Goal: Browse casually: Explore the website without a specific task or goal

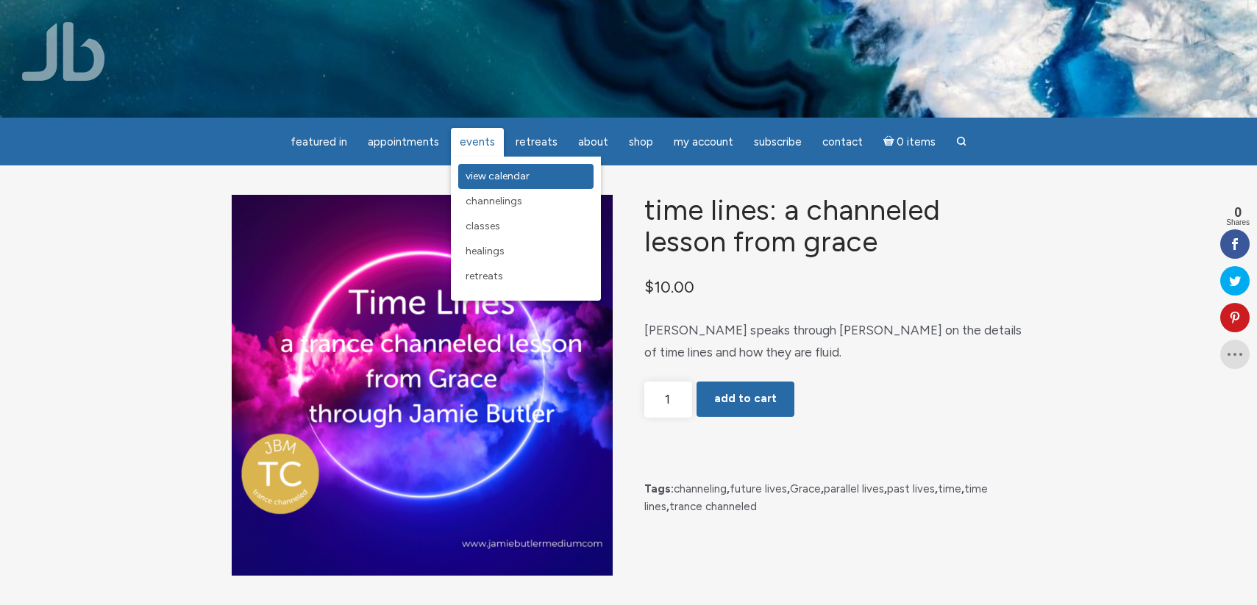
click at [488, 175] on span "View Calendar" at bounding box center [498, 176] width 64 height 13
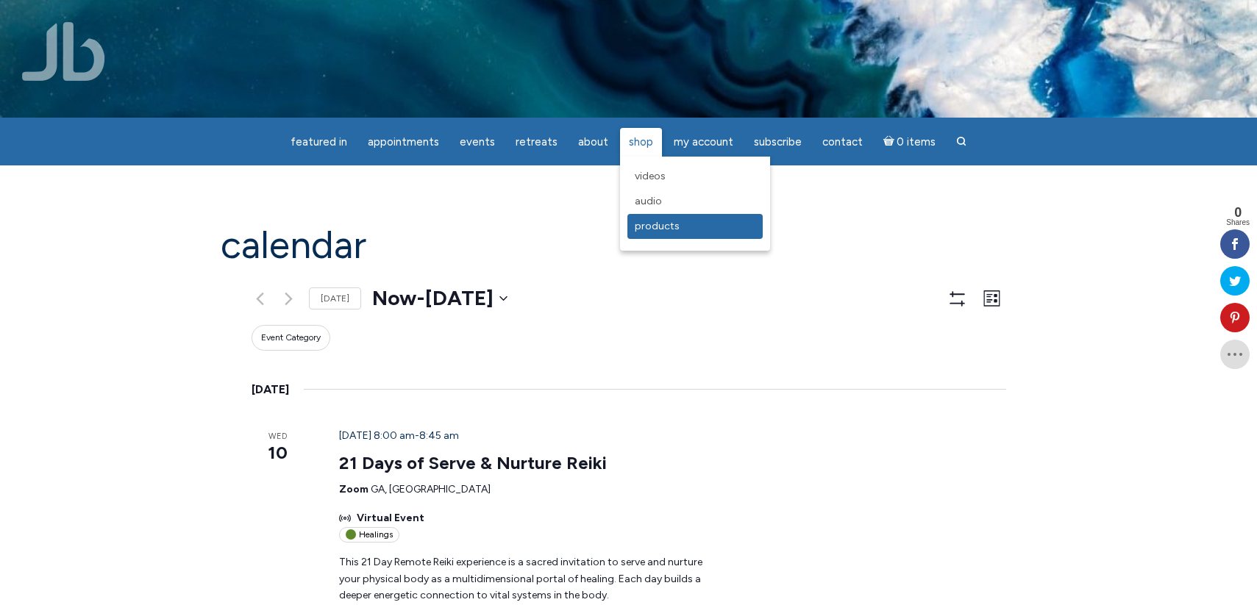
click at [642, 224] on span "Products" at bounding box center [657, 226] width 45 height 13
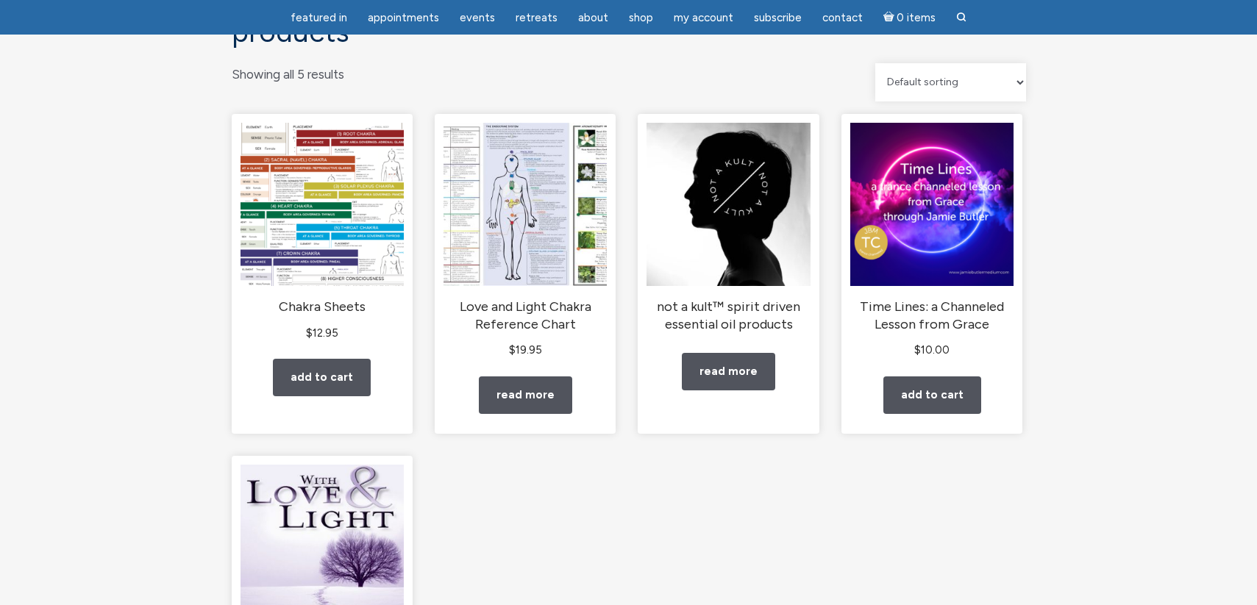
scroll to position [133, 0]
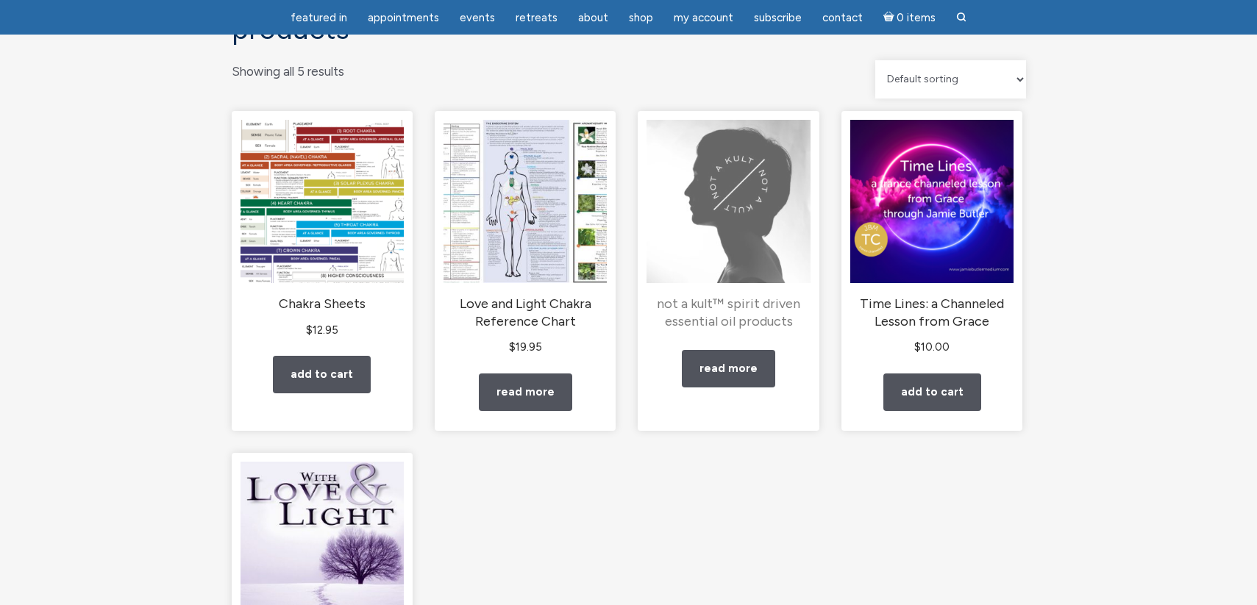
click at [747, 224] on img "main" at bounding box center [728, 201] width 163 height 163
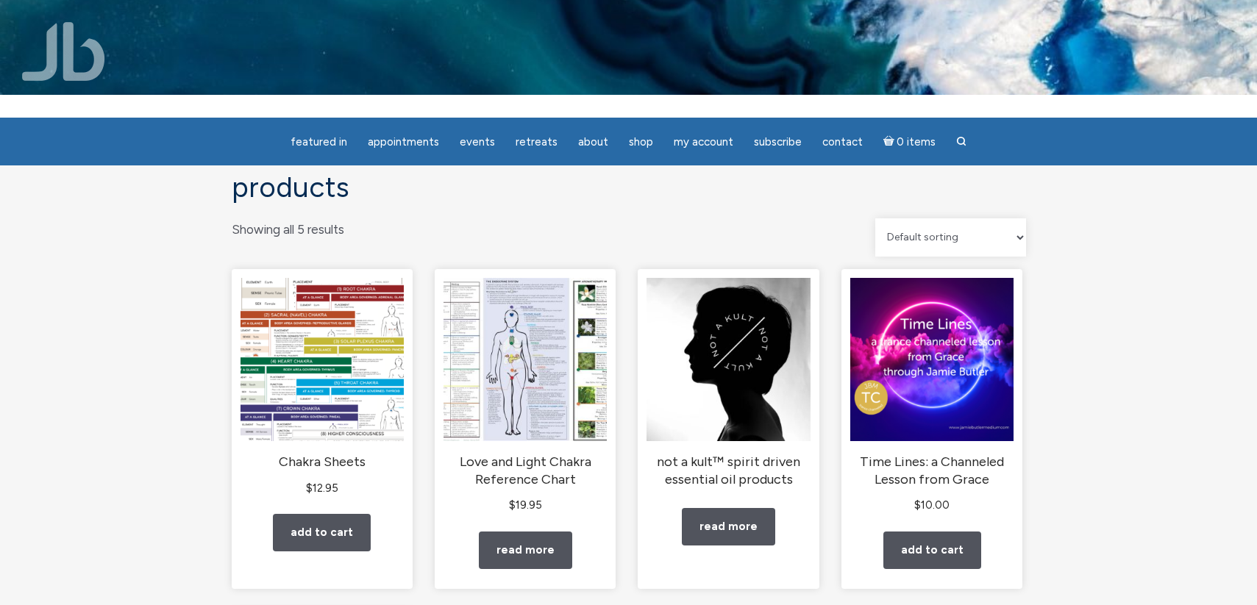
scroll to position [0, 0]
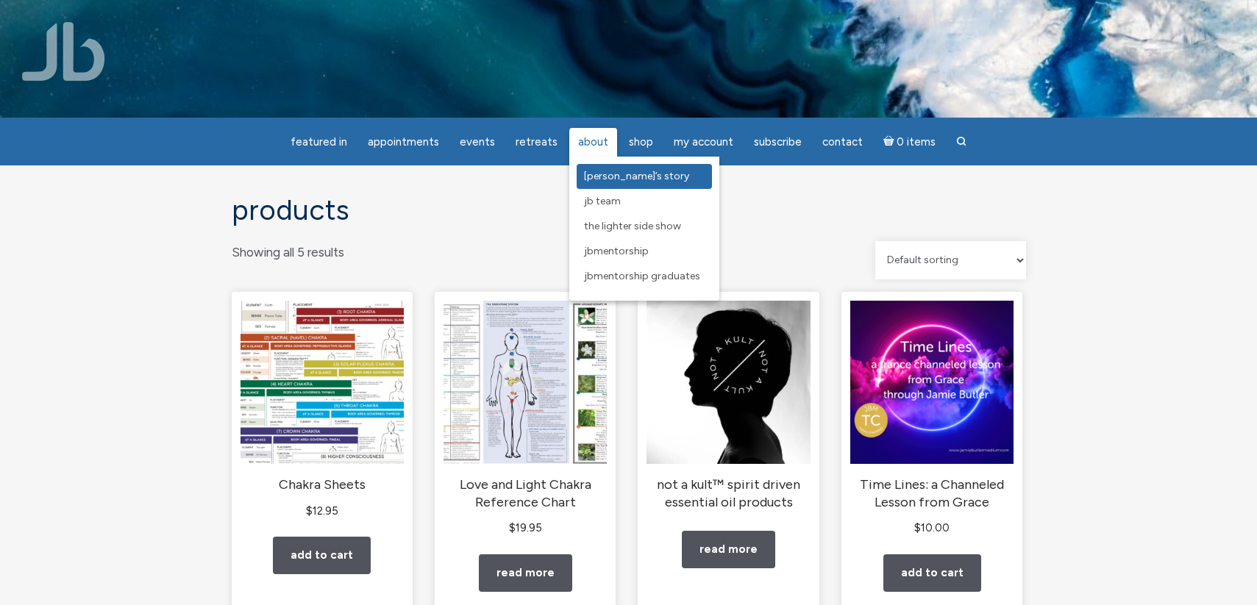
click at [596, 170] on span "[PERSON_NAME]’s Story" at bounding box center [636, 176] width 105 height 13
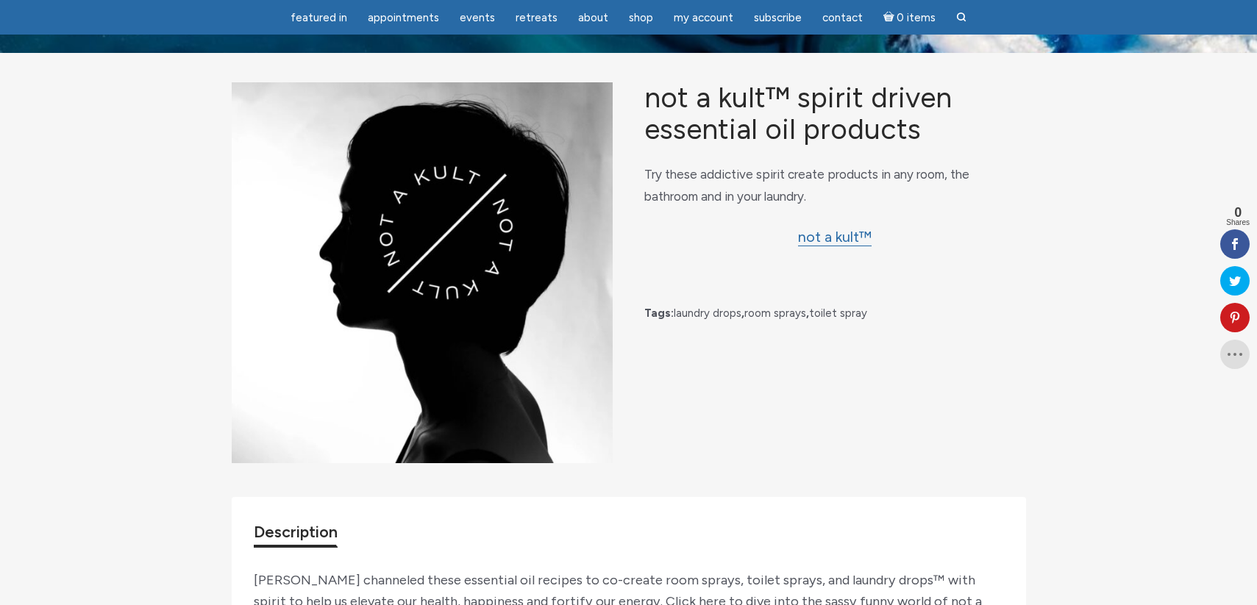
scroll to position [8, 0]
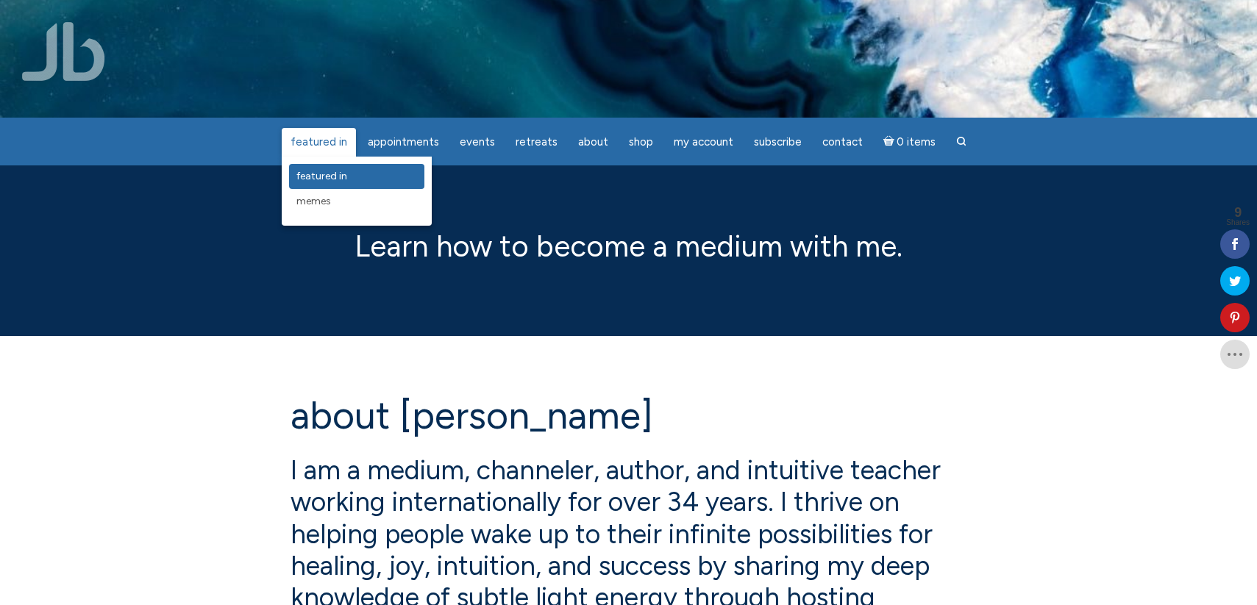
click at [329, 174] on span "featured in" at bounding box center [321, 176] width 51 height 13
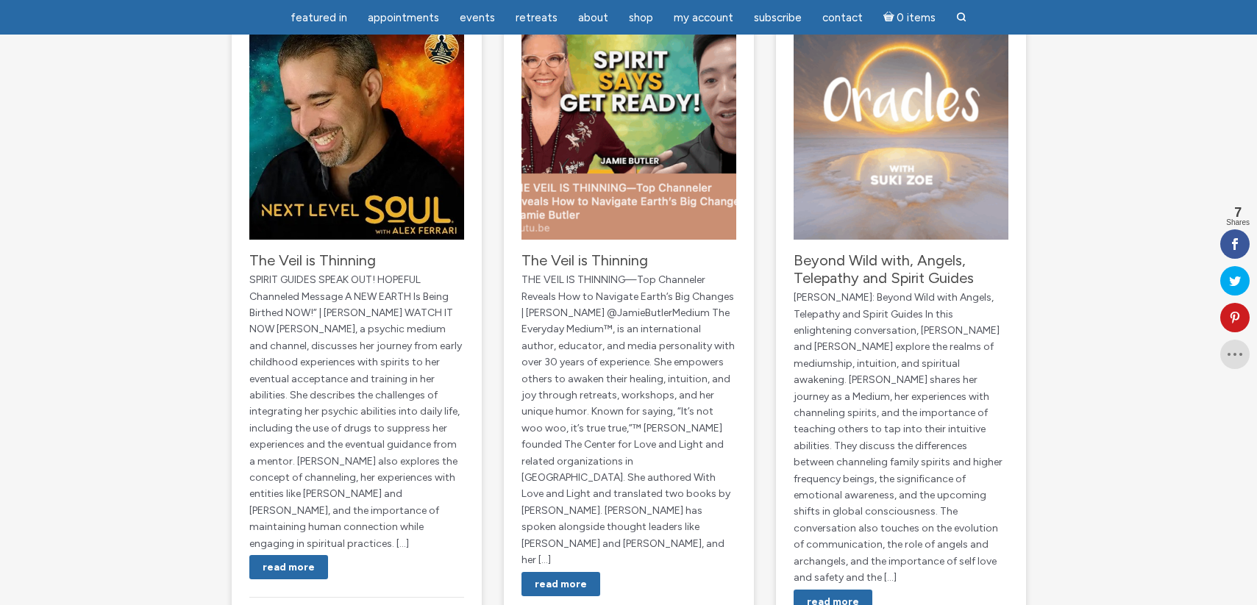
scroll to position [230, 0]
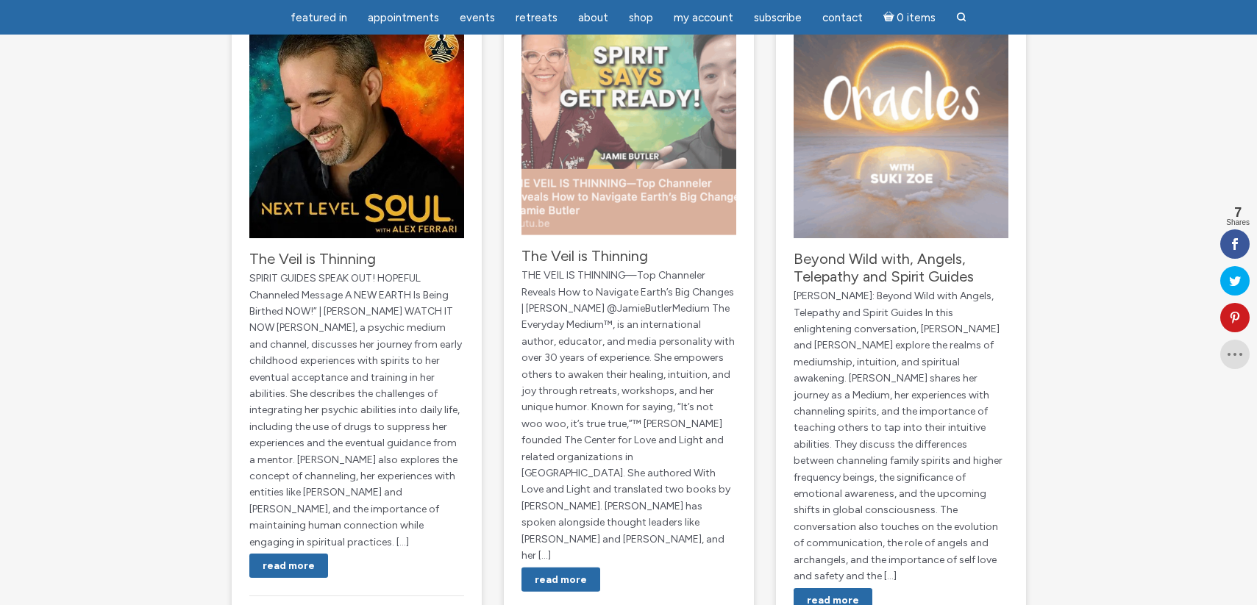
click at [608, 166] on img "main" at bounding box center [629, 128] width 215 height 215
